Goal: Information Seeking & Learning: Learn about a topic

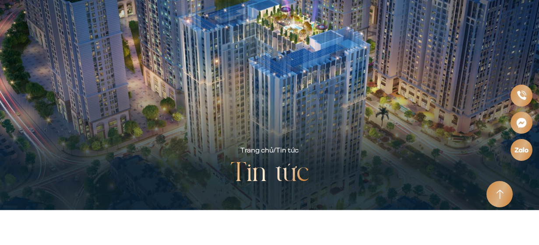
scroll to position [350, 0]
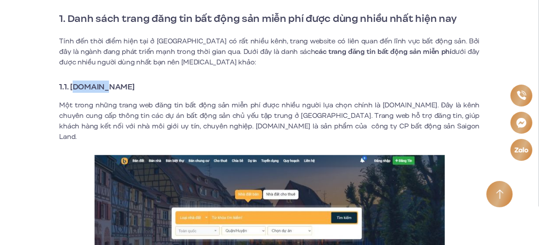
click at [155, 86] on h3 "1.1. [DOMAIN_NAME]" at bounding box center [269, 86] width 420 height 12
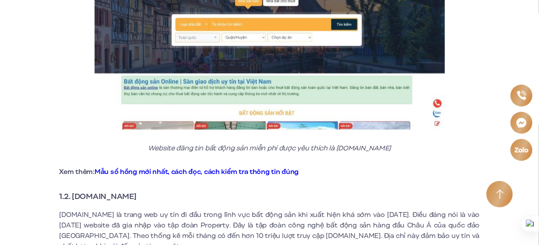
scroll to position [569, 0]
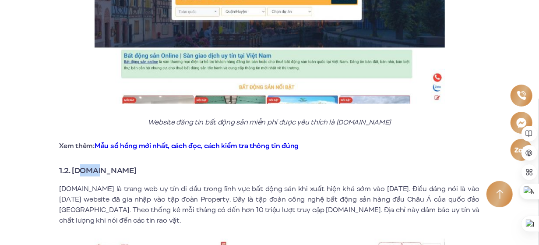
drag, startPoint x: 80, startPoint y: 159, endPoint x: 108, endPoint y: 162, distance: 28.7
click at [99, 164] on strong "1.2. [DOMAIN_NAME]" at bounding box center [97, 169] width 77 height 11
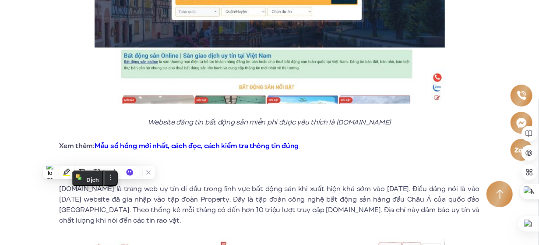
scroll to position [0, 0]
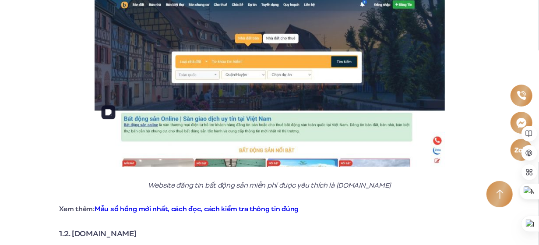
scroll to position [394, 0]
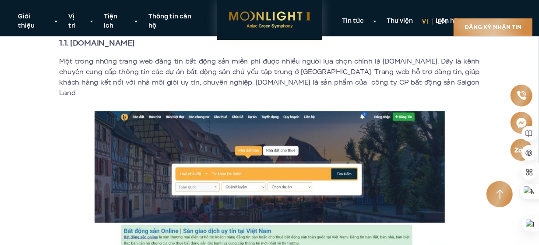
drag, startPoint x: 151, startPoint y: 44, endPoint x: 73, endPoint y: 44, distance: 78.8
click at [73, 44] on strong "1.1. [DOMAIN_NAME]" at bounding box center [96, 42] width 75 height 11
copy strong "[DOMAIN_NAME]"
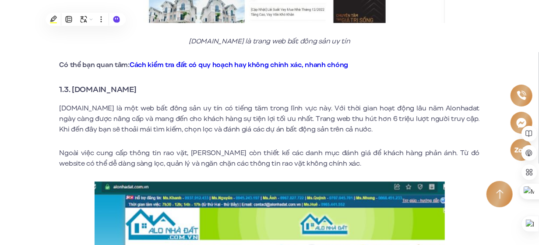
scroll to position [962, 0]
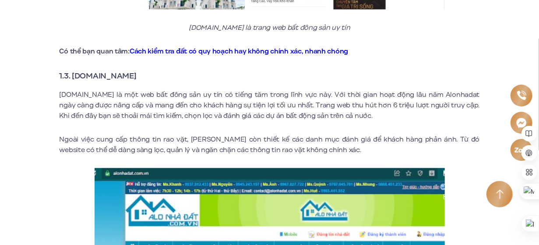
drag, startPoint x: 72, startPoint y: 62, endPoint x: 133, endPoint y: 68, distance: 61.1
click at [133, 70] on strong "1.3. [DOMAIN_NAME]" at bounding box center [97, 75] width 77 height 11
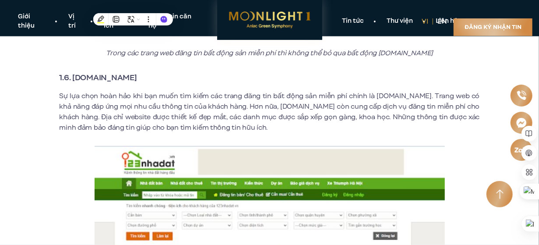
scroll to position [1837, 0]
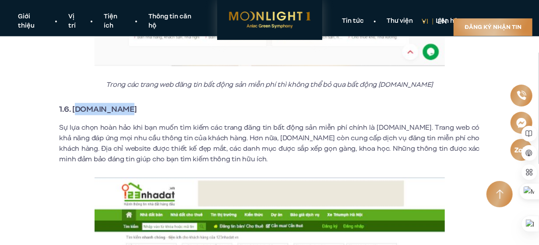
drag, startPoint x: 126, startPoint y: 101, endPoint x: 76, endPoint y: 101, distance: 49.9
click at [76, 103] on h3 "1.6. [DOMAIN_NAME]" at bounding box center [269, 109] width 420 height 12
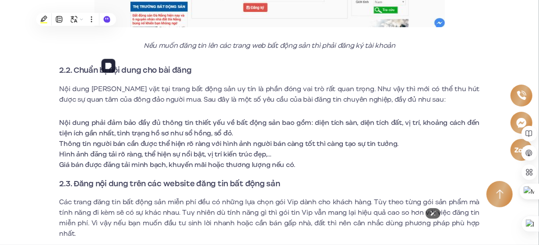
scroll to position [3937, 0]
